Goal: Transaction & Acquisition: Purchase product/service

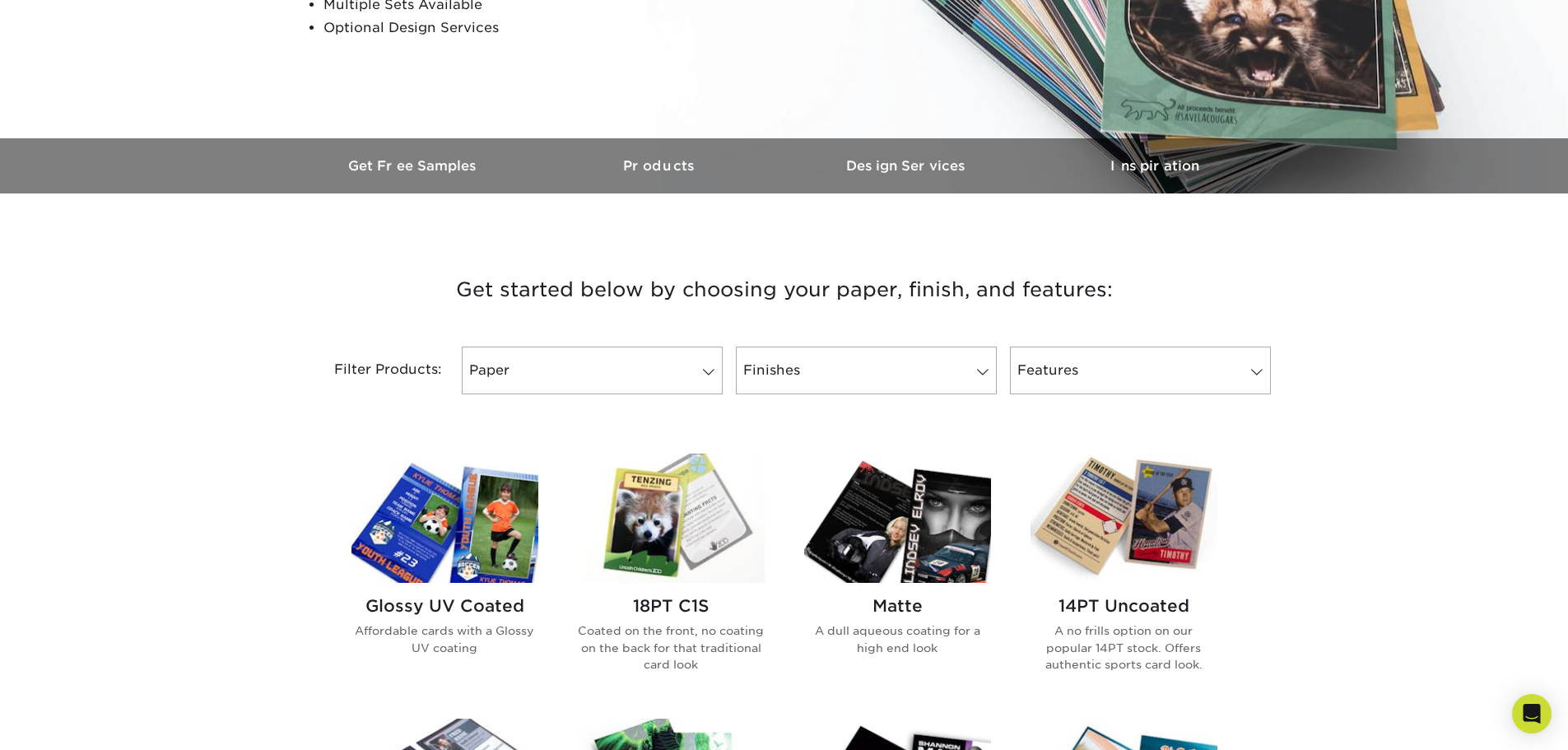
scroll to position [382, 0]
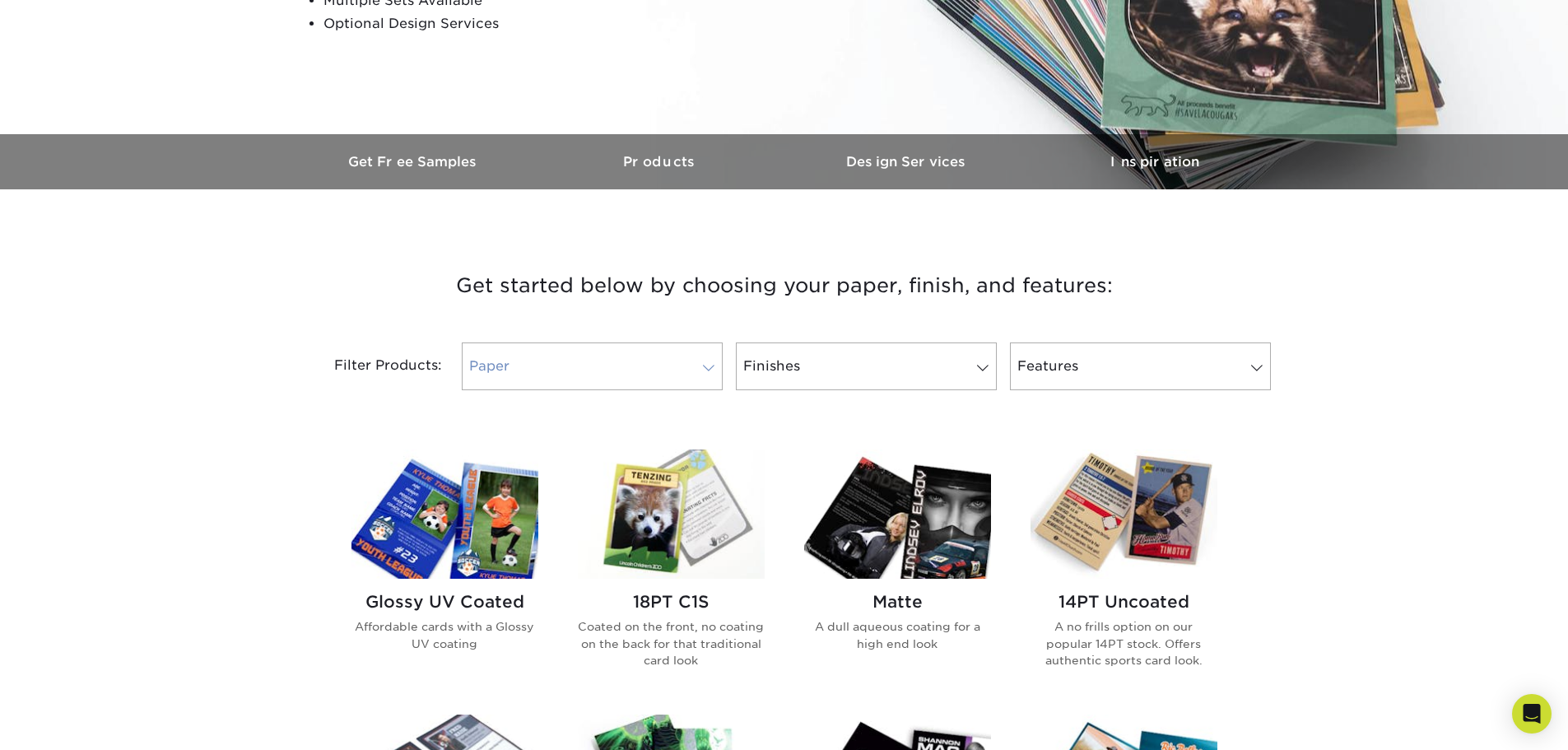
click at [675, 372] on link "Paper" at bounding box center [592, 366] width 261 height 48
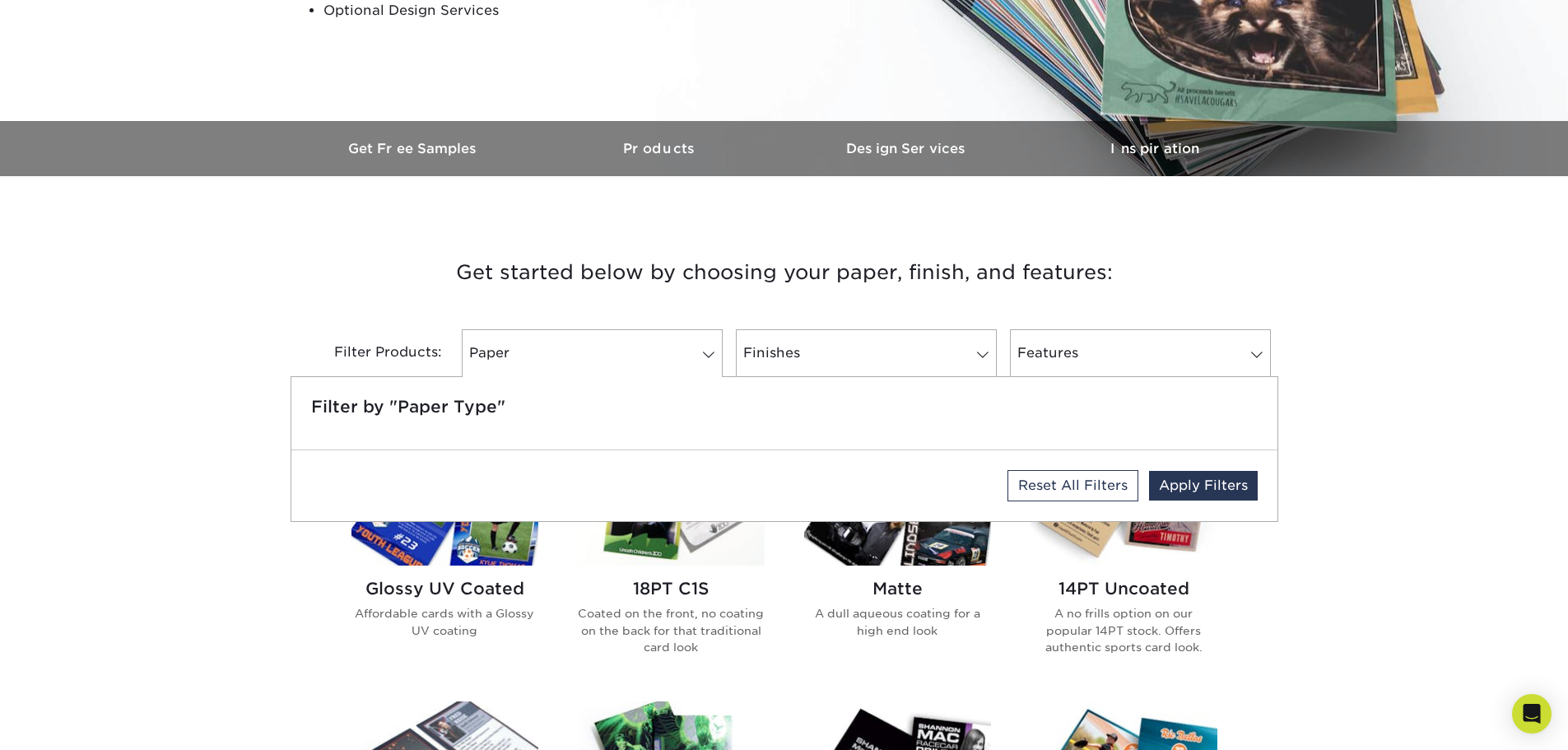
scroll to position [395, 0]
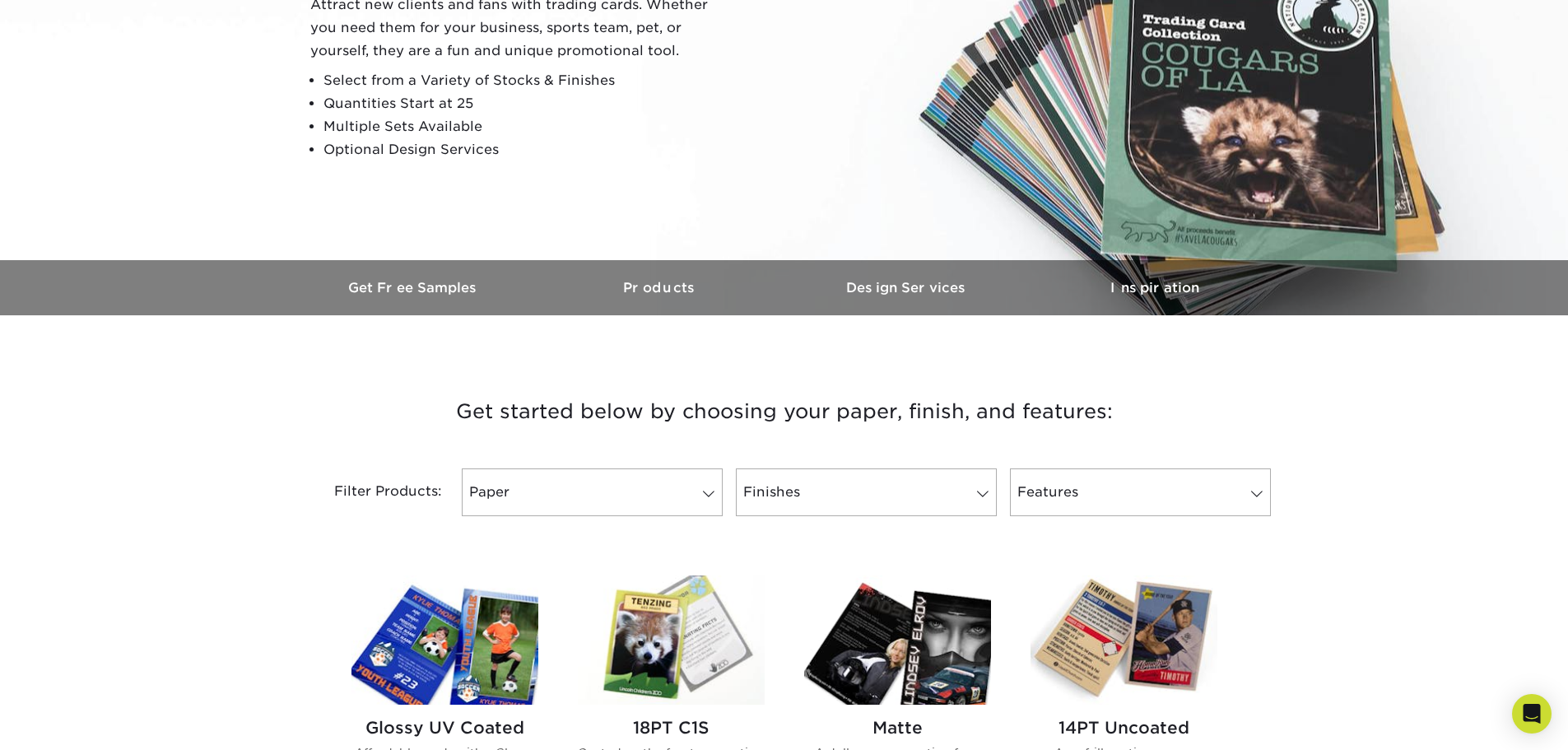
scroll to position [0, 0]
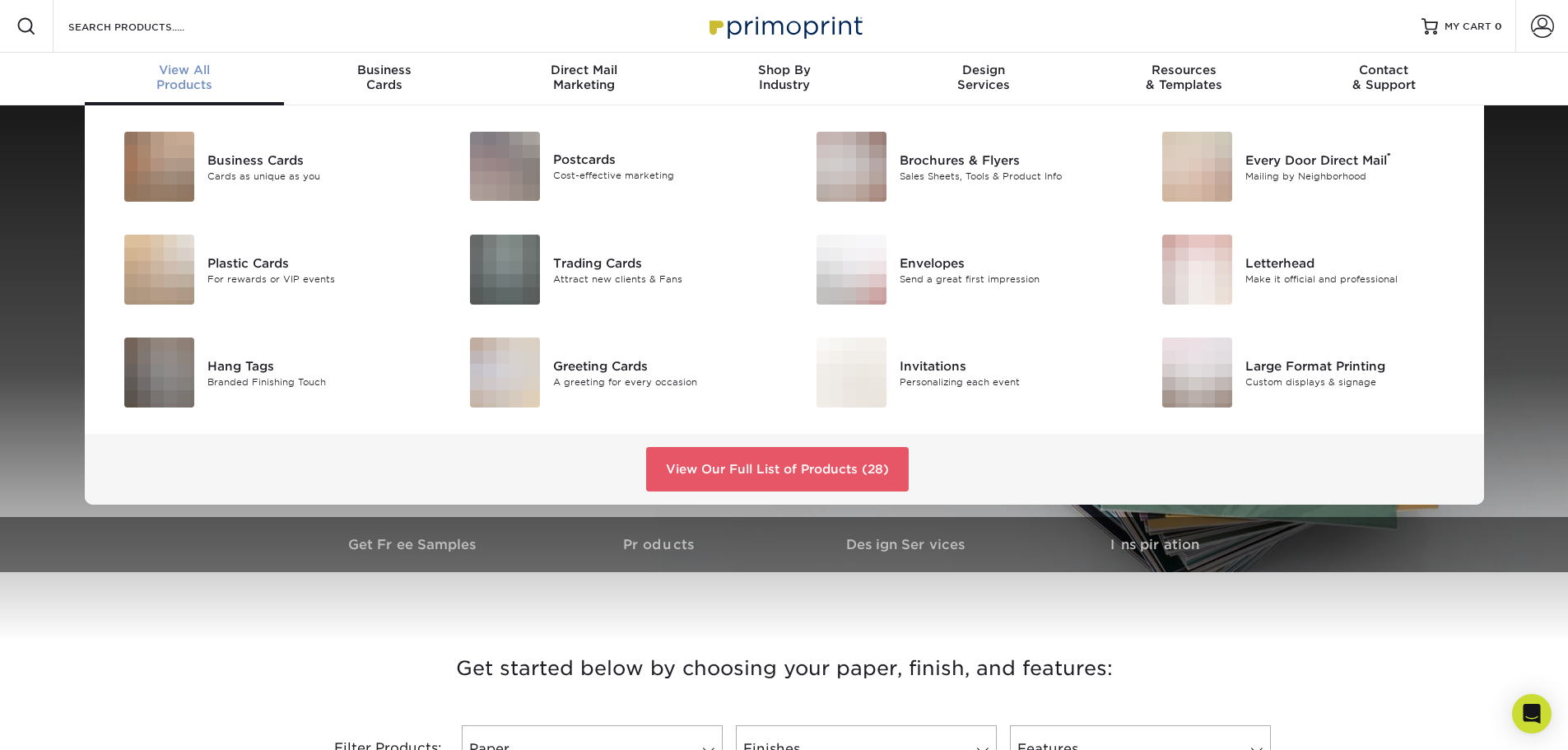
click at [176, 62] on span "View All" at bounding box center [185, 69] width 200 height 15
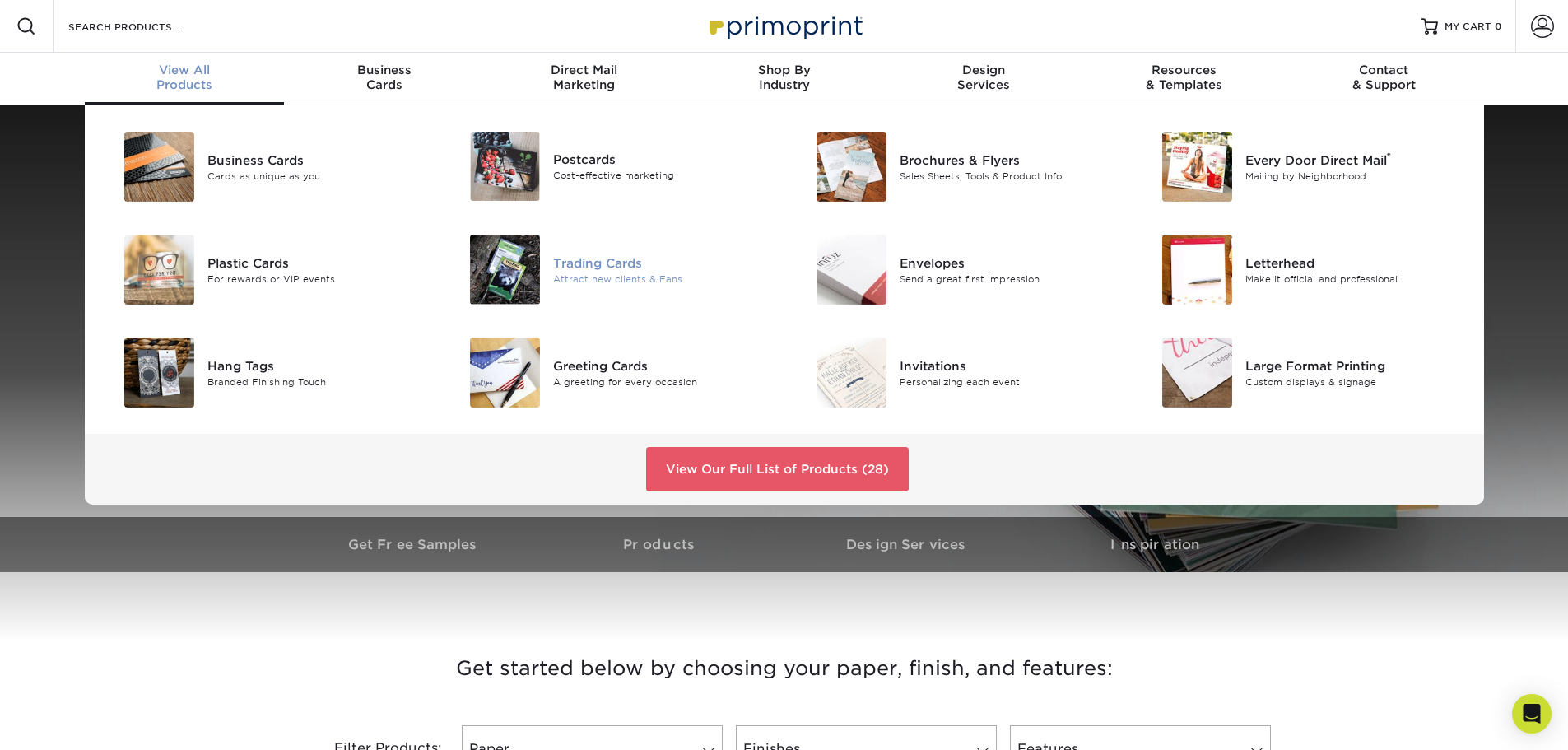
click at [577, 259] on div "Trading Cards" at bounding box center [662, 263] width 218 height 18
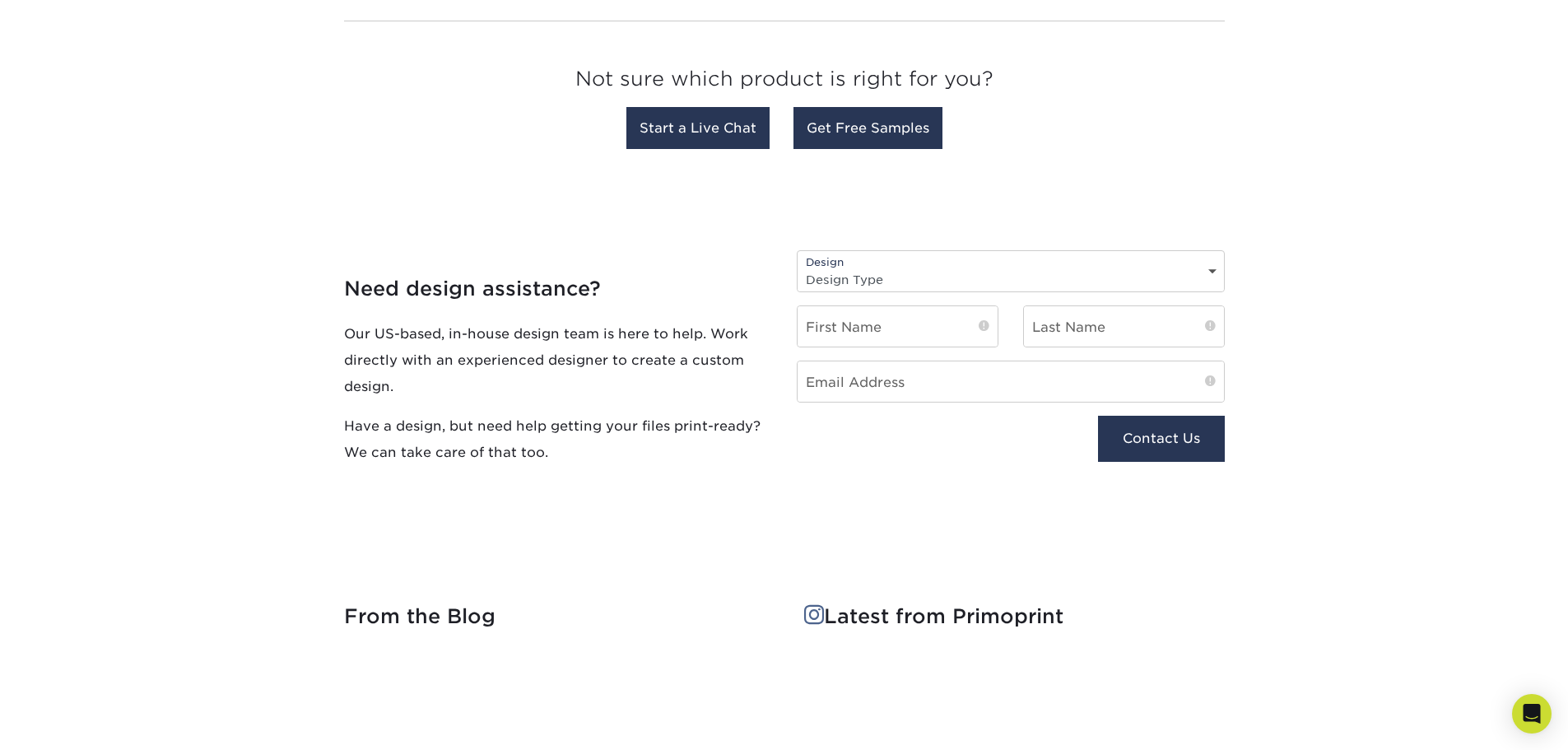
scroll to position [1644, 0]
click at [920, 267] on select "Design Type Design Edits New Design" at bounding box center [1011, 278] width 426 height 24
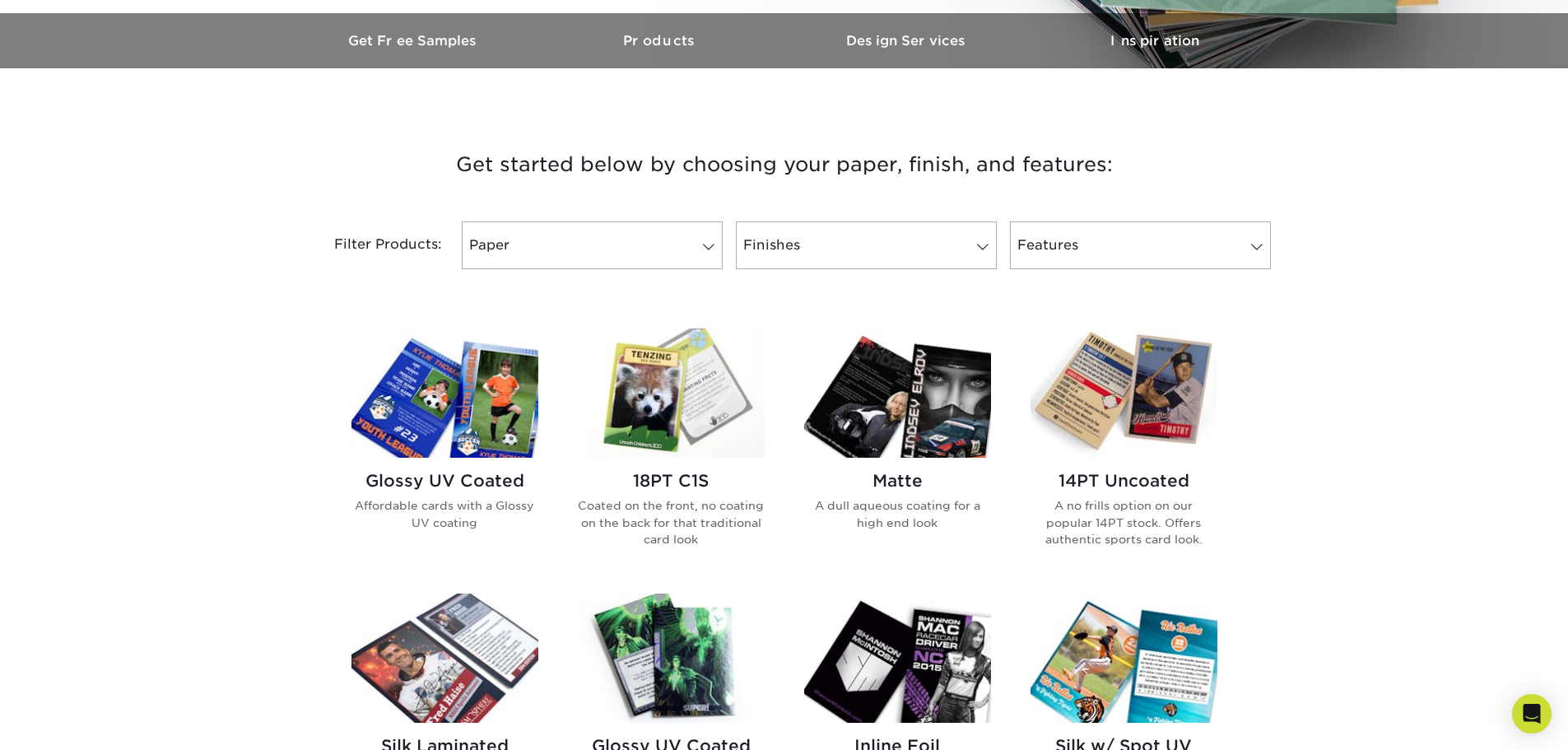
scroll to position [0, 0]
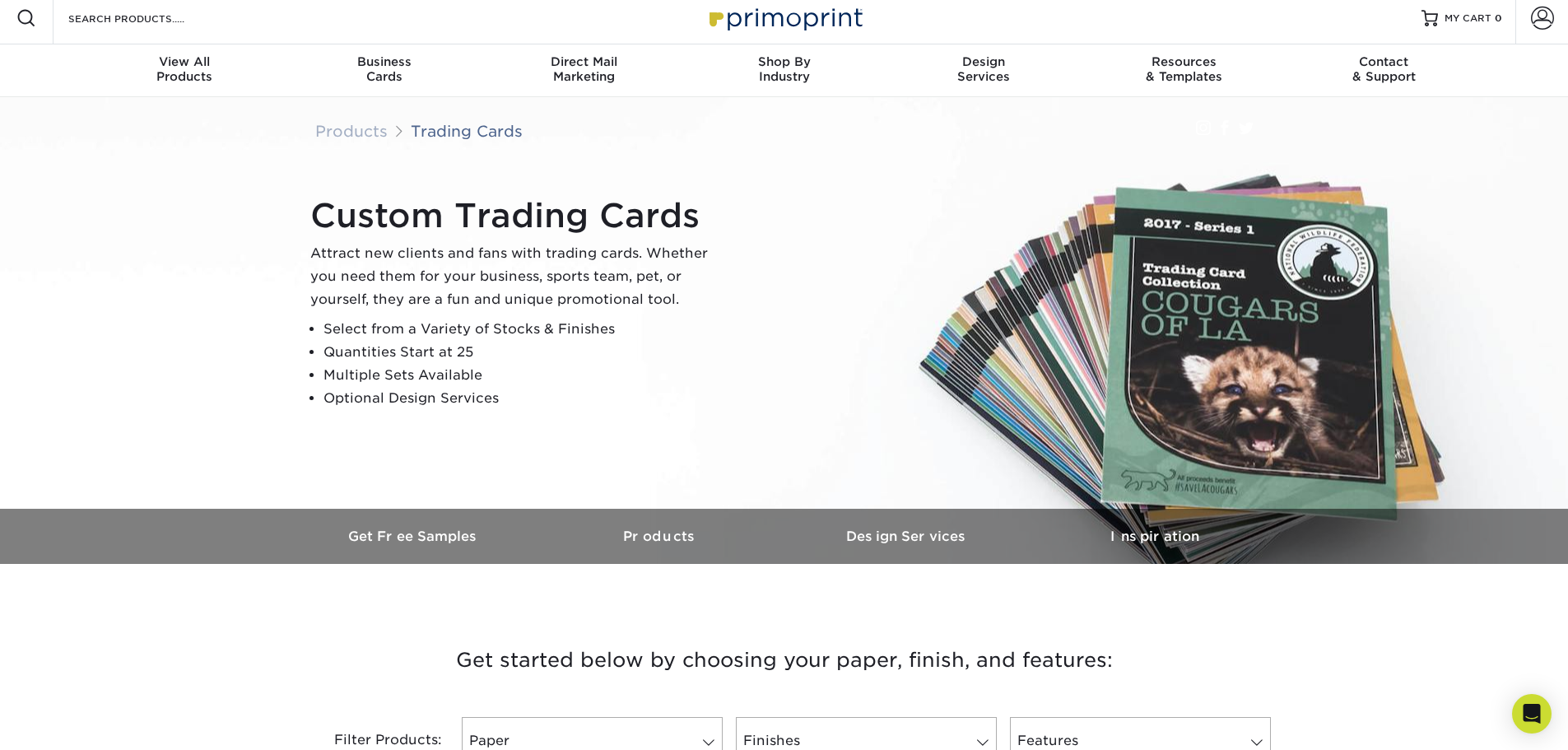
scroll to position [8, 0]
